Goal: Task Accomplishment & Management: Use online tool/utility

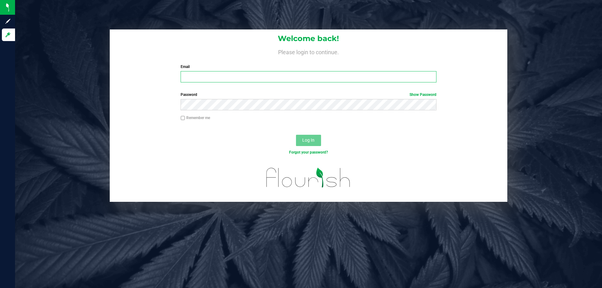
click at [253, 76] on input "Email" at bounding box center [309, 76] width 256 height 11
type input "[EMAIL_ADDRESS][DOMAIN_NAME]"
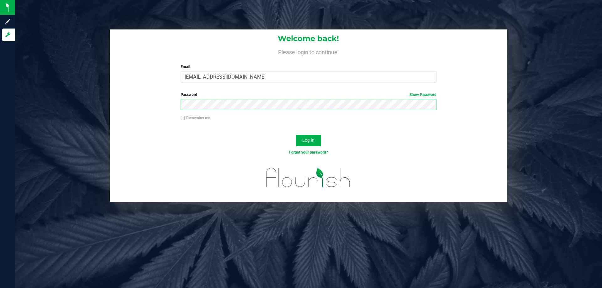
click at [296, 135] on button "Log In" at bounding box center [308, 140] width 25 height 11
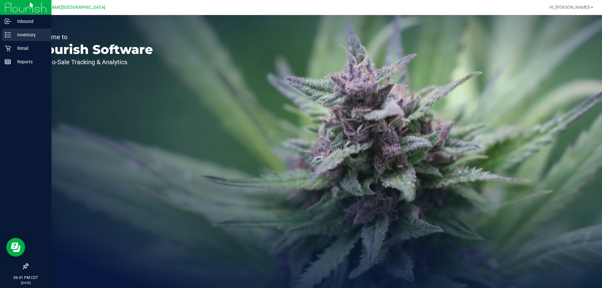
click at [12, 35] on p "Inventory" at bounding box center [30, 35] width 38 height 8
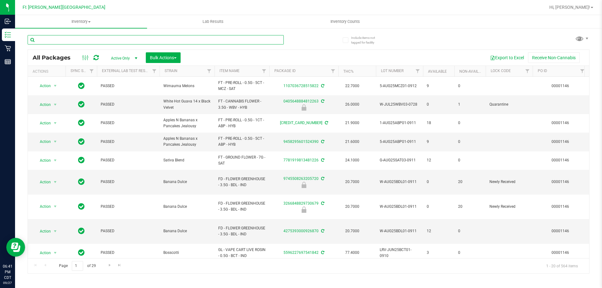
click at [68, 40] on input "text" at bounding box center [156, 39] width 256 height 9
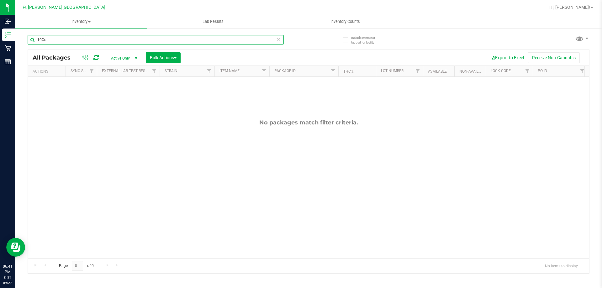
click at [142, 42] on input "10Co" at bounding box center [156, 39] width 256 height 9
type input "10C"
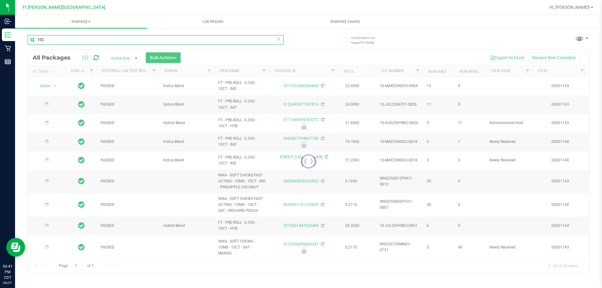
type input "[DATE]"
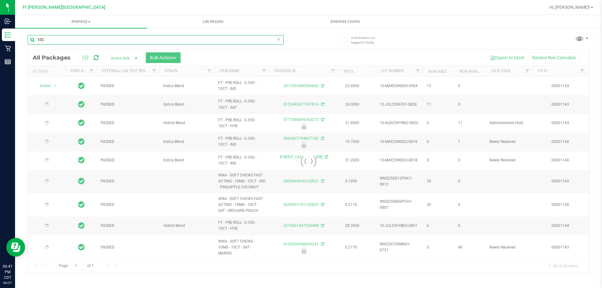
type input "[DATE]"
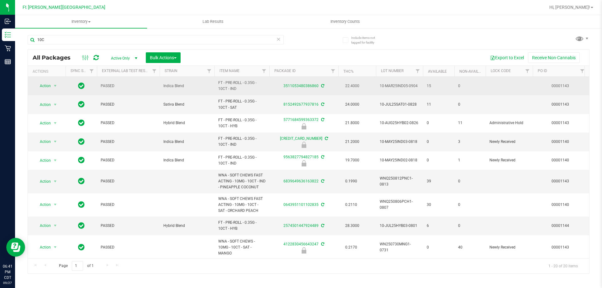
drag, startPoint x: 256, startPoint y: 87, endPoint x: 355, endPoint y: 82, distance: 99.2
click at [217, 92] on td "FT - PRE-ROLL - 0.35G - 10CT - IND" at bounding box center [241, 86] width 55 height 18
click at [445, 88] on span "15" at bounding box center [439, 86] width 24 height 6
